Goal: Communication & Community: Answer question/provide support

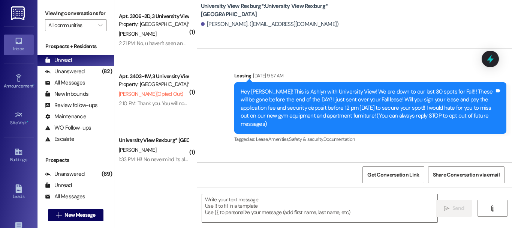
scroll to position [989, 0]
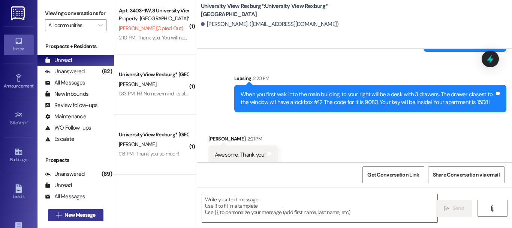
click at [90, 214] on span "New Message" at bounding box center [79, 215] width 31 height 8
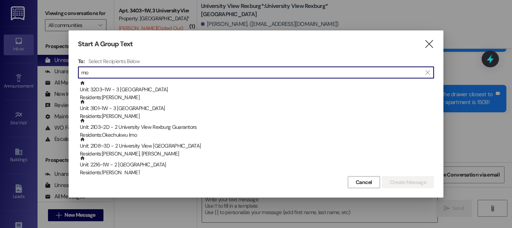
type input "m"
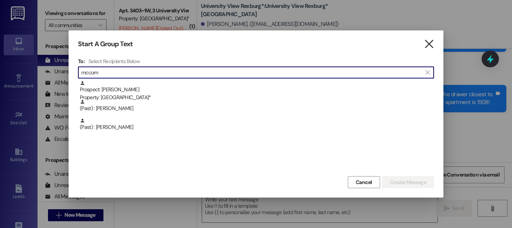
type input "mccom"
click at [430, 44] on icon "" at bounding box center [429, 44] width 10 height 8
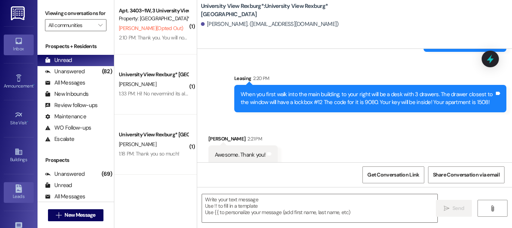
click at [12, 188] on link "Leads" at bounding box center [19, 192] width 30 height 20
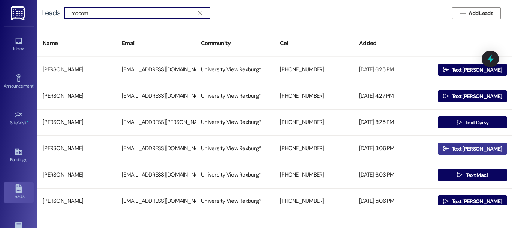
type input "mccom"
click at [442, 142] on button " Text [PERSON_NAME]" at bounding box center [472, 148] width 69 height 12
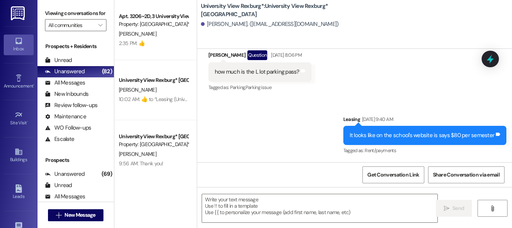
scroll to position [1, 0]
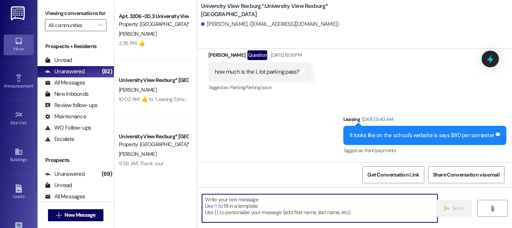
drag, startPoint x: 307, startPoint y: 205, endPoint x: 308, endPoint y: 201, distance: 3.8
click at [307, 204] on textarea at bounding box center [319, 208] width 235 height 28
paste textarea "1) Street parking on the road right next to us (U-Permits): [URL][DOMAIN_NAME] …"
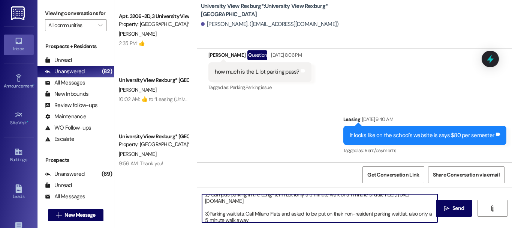
scroll to position [27, 0]
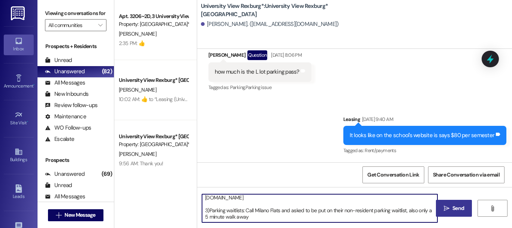
type textarea "1) Street parking on the road right next to us (U-Permits): [URL][DOMAIN_NAME] …"
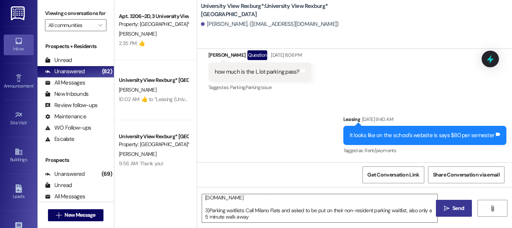
click at [453, 210] on span "Send" at bounding box center [459, 208] width 12 height 8
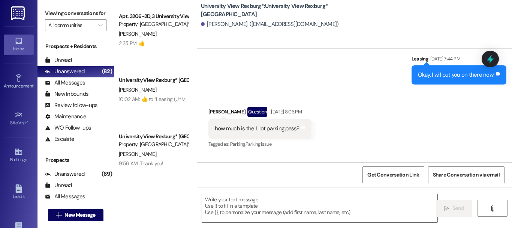
scroll to position [314, 0]
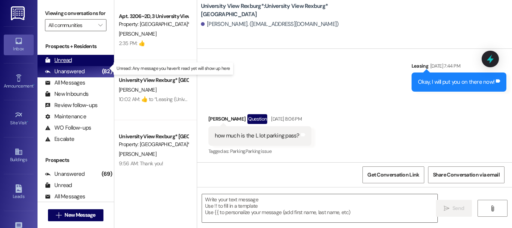
click at [65, 64] on div "Unread" at bounding box center [58, 60] width 27 height 8
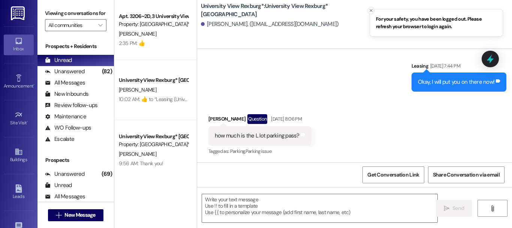
click at [369, 9] on icon "Close toast" at bounding box center [371, 10] width 4 height 4
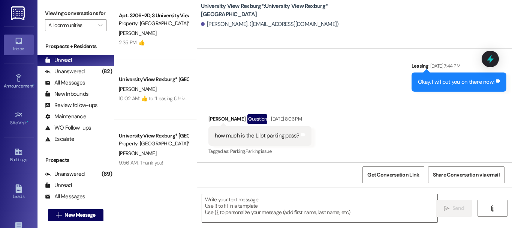
scroll to position [0, 0]
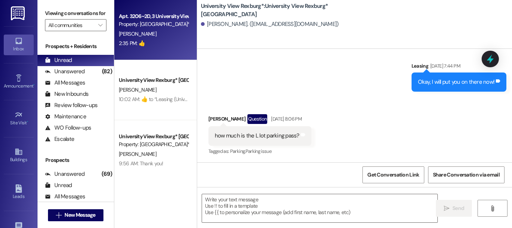
click at [131, 42] on div "2:35 PM: 👍 2:35 PM: 👍" at bounding box center [132, 43] width 26 height 7
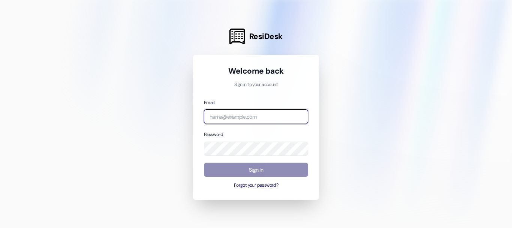
type input "leasing.universityviewrexburg@redstoneresidential.com"
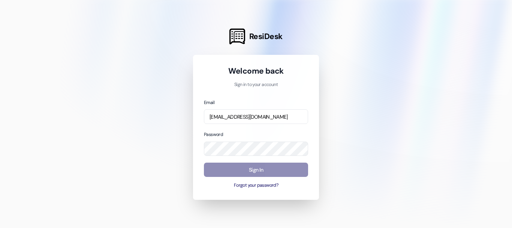
click at [283, 172] on button "Sign In" at bounding box center [256, 169] width 104 height 15
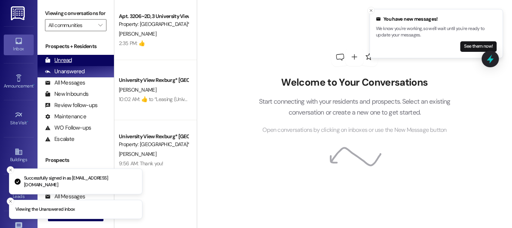
click at [69, 64] on div "Unread" at bounding box center [58, 60] width 27 height 8
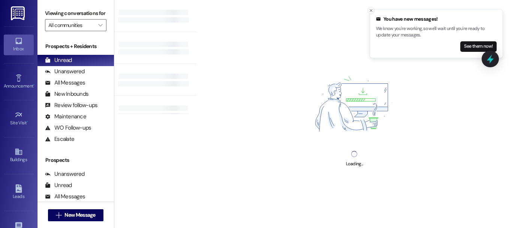
click at [372, 12] on icon "Close toast" at bounding box center [371, 10] width 4 height 4
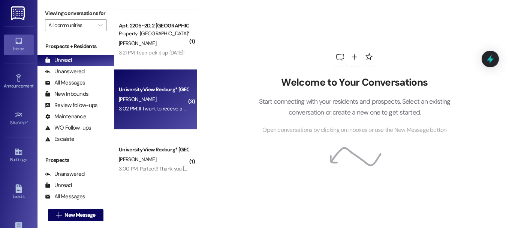
scroll to position [186, 0]
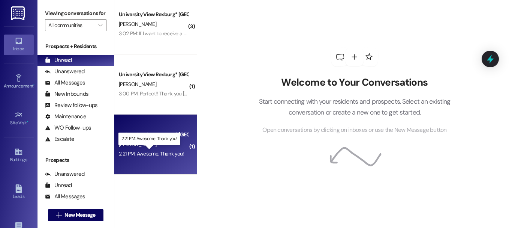
click at [147, 150] on div "2:21 PM: Awesome. Thank you! 2:21 PM: Awesome. Thank you!" at bounding box center [151, 153] width 65 height 7
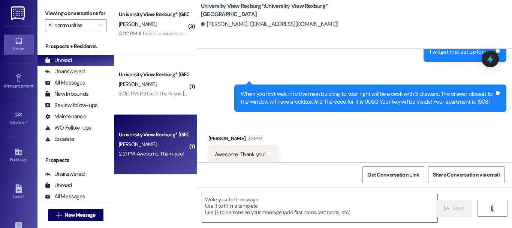
scroll to position [1, 0]
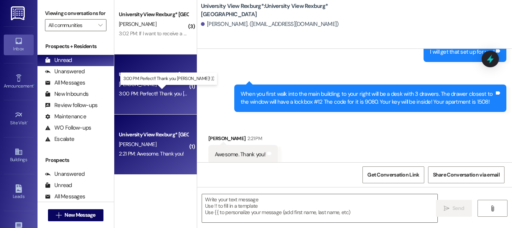
click at [162, 92] on div "3:00 PM: Perfect!! Thank you Savannah! :)) 3:00 PM: Perfect!! Thank you Savanna…" at bounding box center [173, 93] width 108 height 7
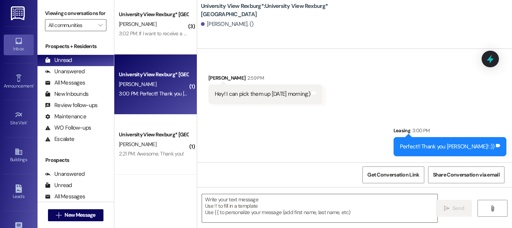
scroll to position [148, 0]
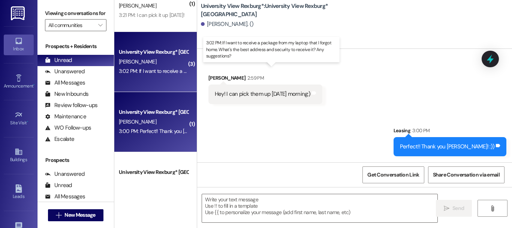
click at [153, 69] on div "3:02 PM: If I want to receive a package from my laptop that I forgot home. What…" at bounding box center [274, 70] width 311 height 7
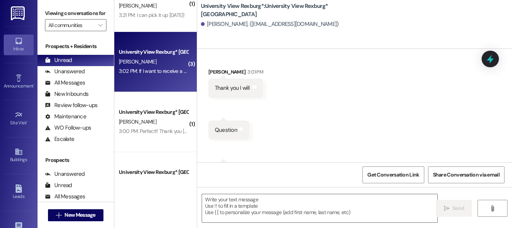
scroll to position [2492, 0]
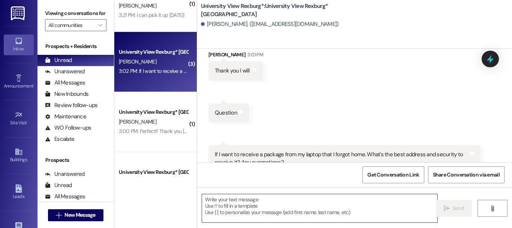
click at [288, 200] on textarea at bounding box center [319, 208] width 235 height 28
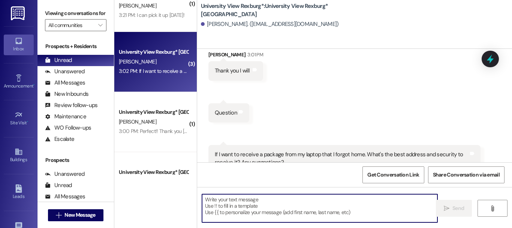
click at [276, 199] on textarea at bounding box center [319, 208] width 235 height 28
drag, startPoint x: 264, startPoint y: 202, endPoint x: 261, endPoint y: 199, distance: 4.3
click at [262, 202] on textarea at bounding box center [319, 208] width 235 height 28
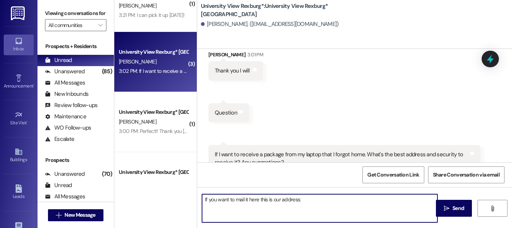
click at [312, 201] on textarea "If you want to mail it here this is our address:" at bounding box center [319, 208] width 235 height 28
paste textarea "649 South 2nd West Rexburg, ID 83440"
type textarea "If you want to mail it here this is our address: 649 South 2nd West Rexburg, ID…"
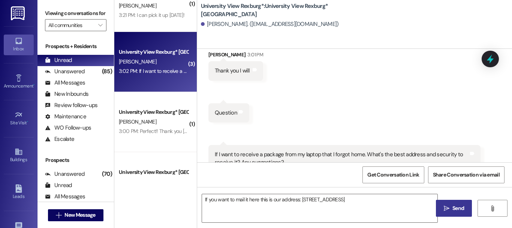
click at [445, 206] on icon "" at bounding box center [447, 208] width 6 height 6
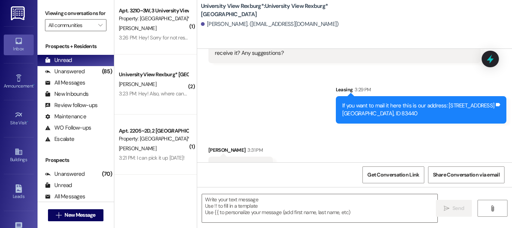
scroll to position [2604, 0]
